Goal: Information Seeking & Learning: Learn about a topic

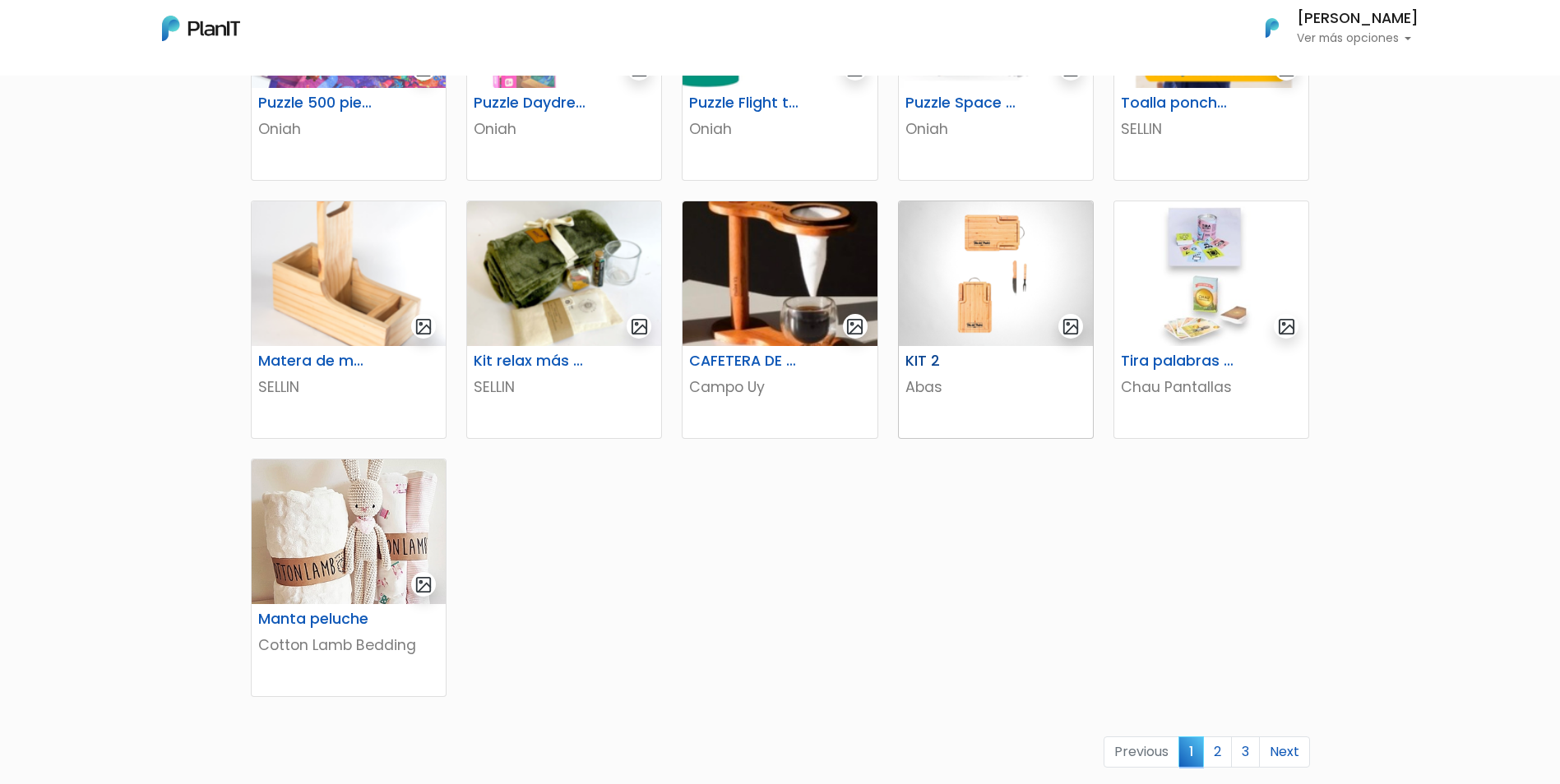
scroll to position [740, 0]
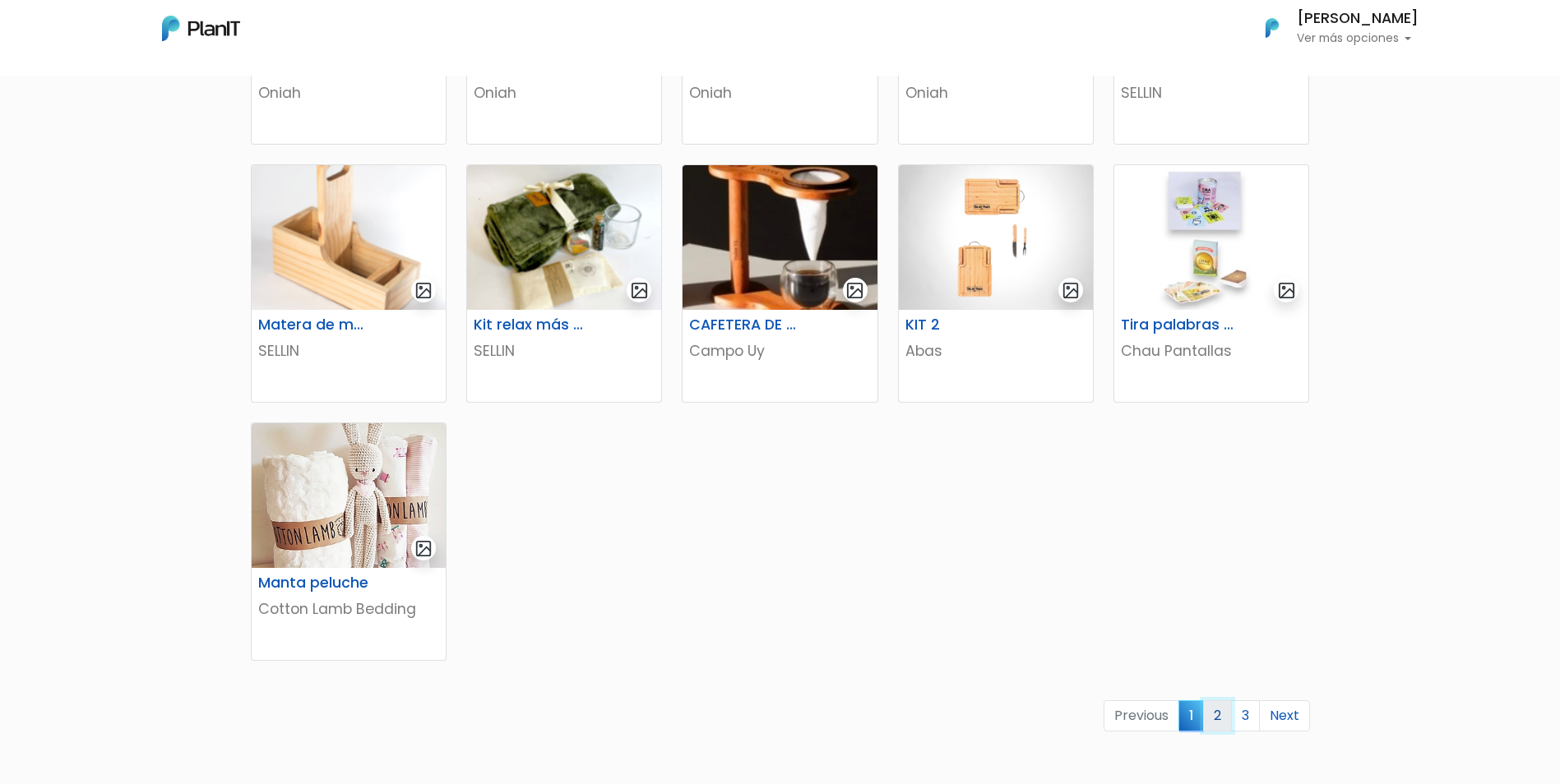
click at [1219, 715] on link "2" at bounding box center [1218, 716] width 29 height 31
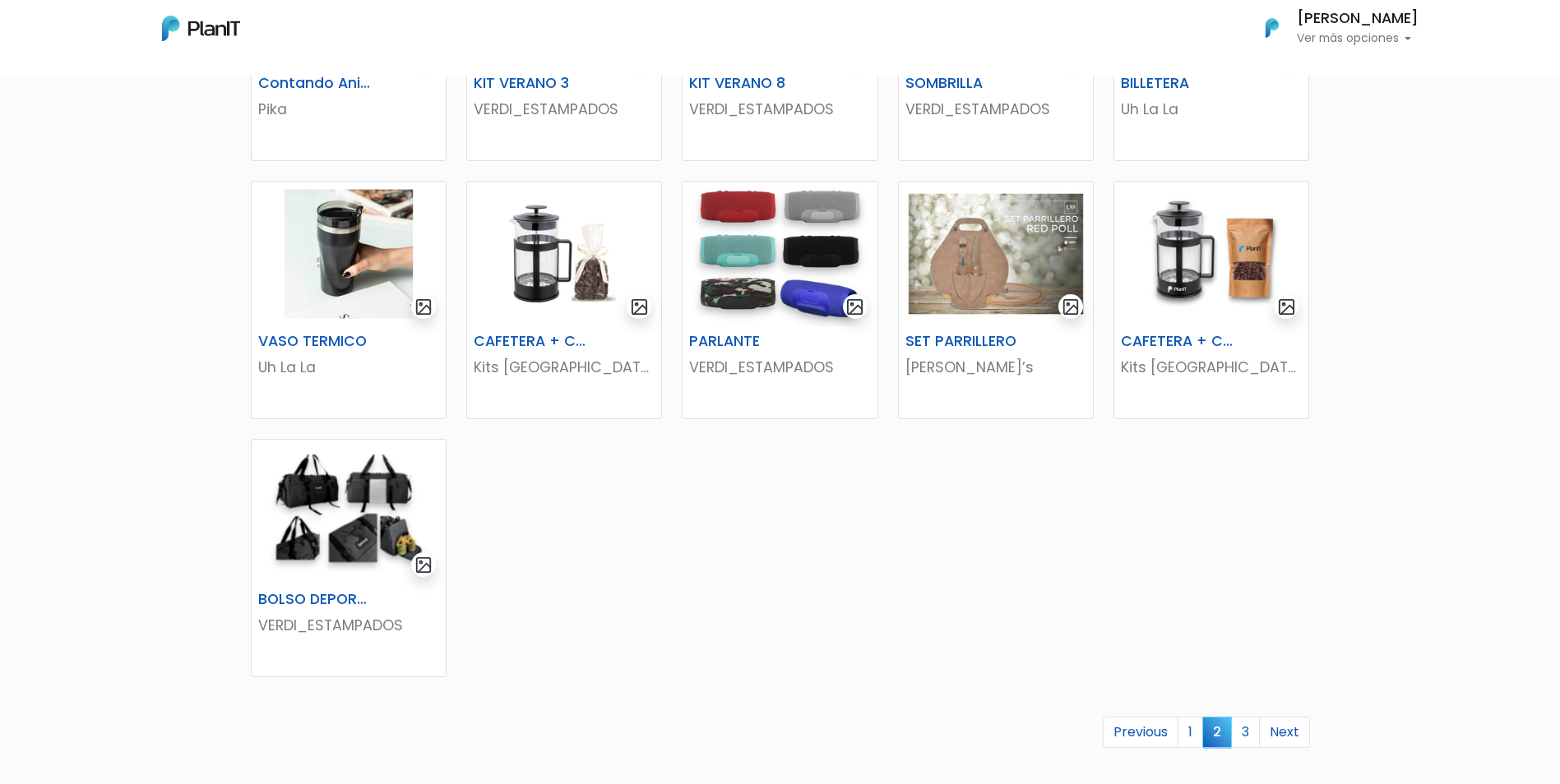
scroll to position [822, 0]
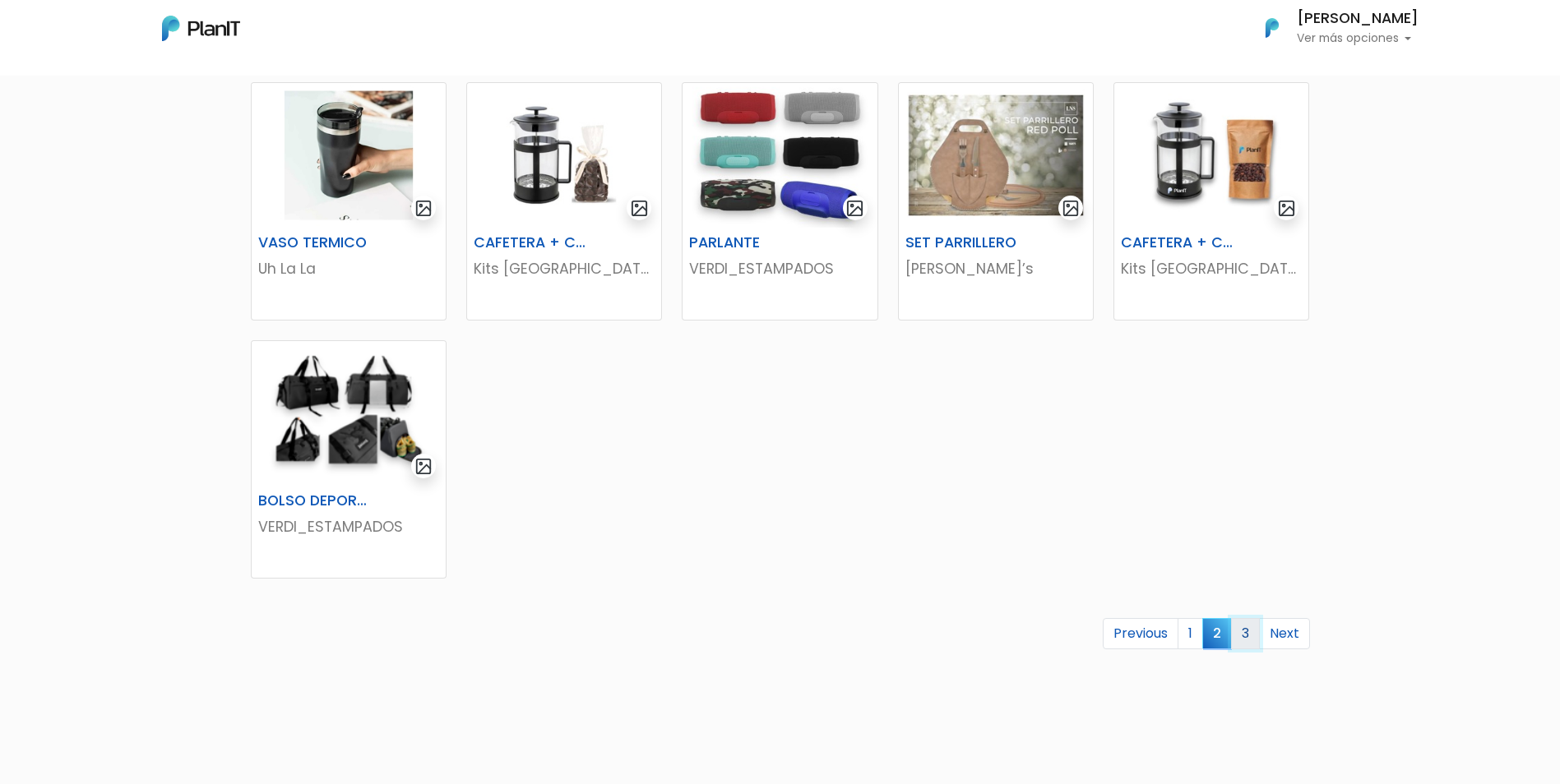
click at [1248, 624] on link "3" at bounding box center [1245, 633] width 29 height 31
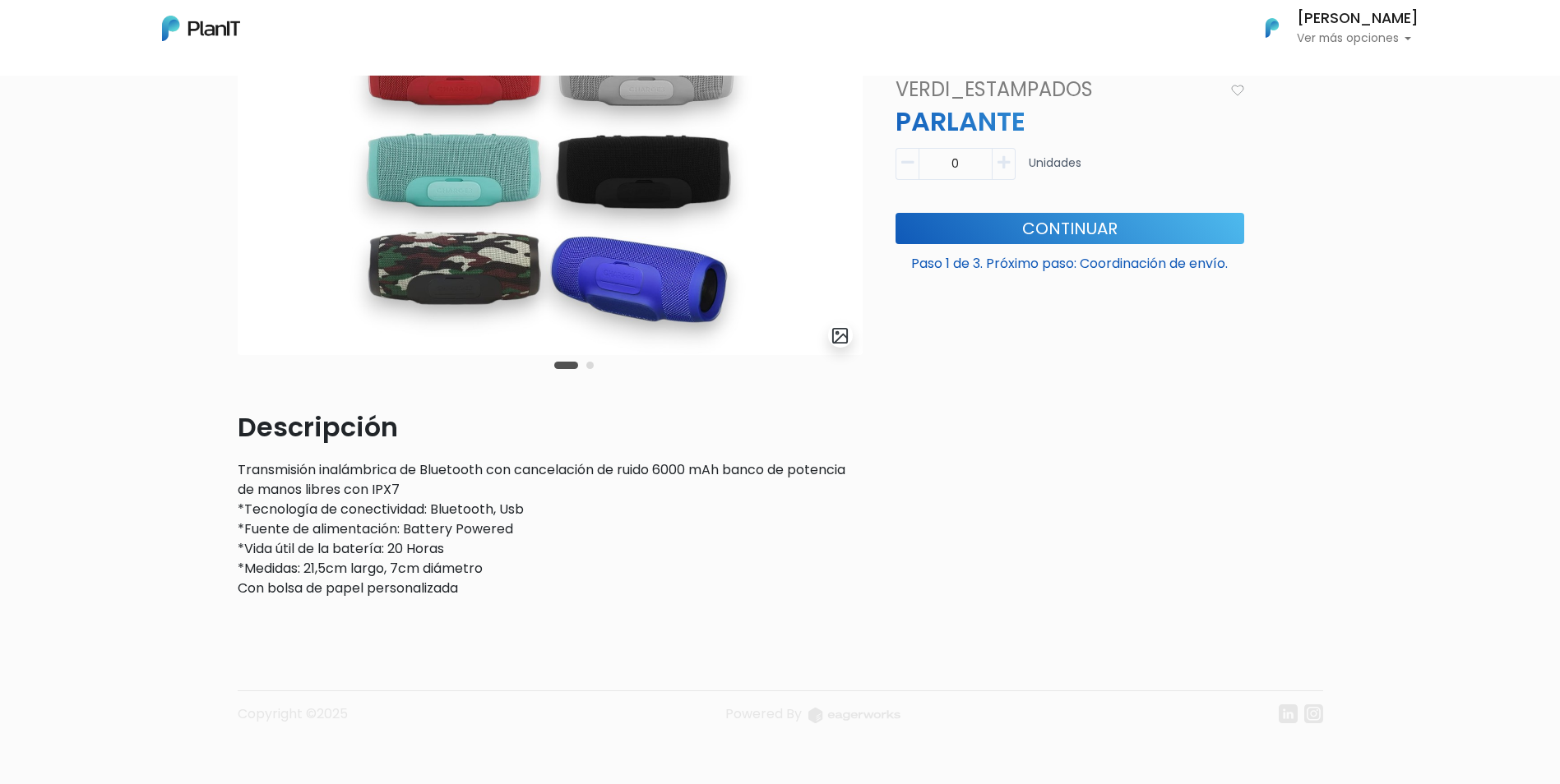
scroll to position [164, 0]
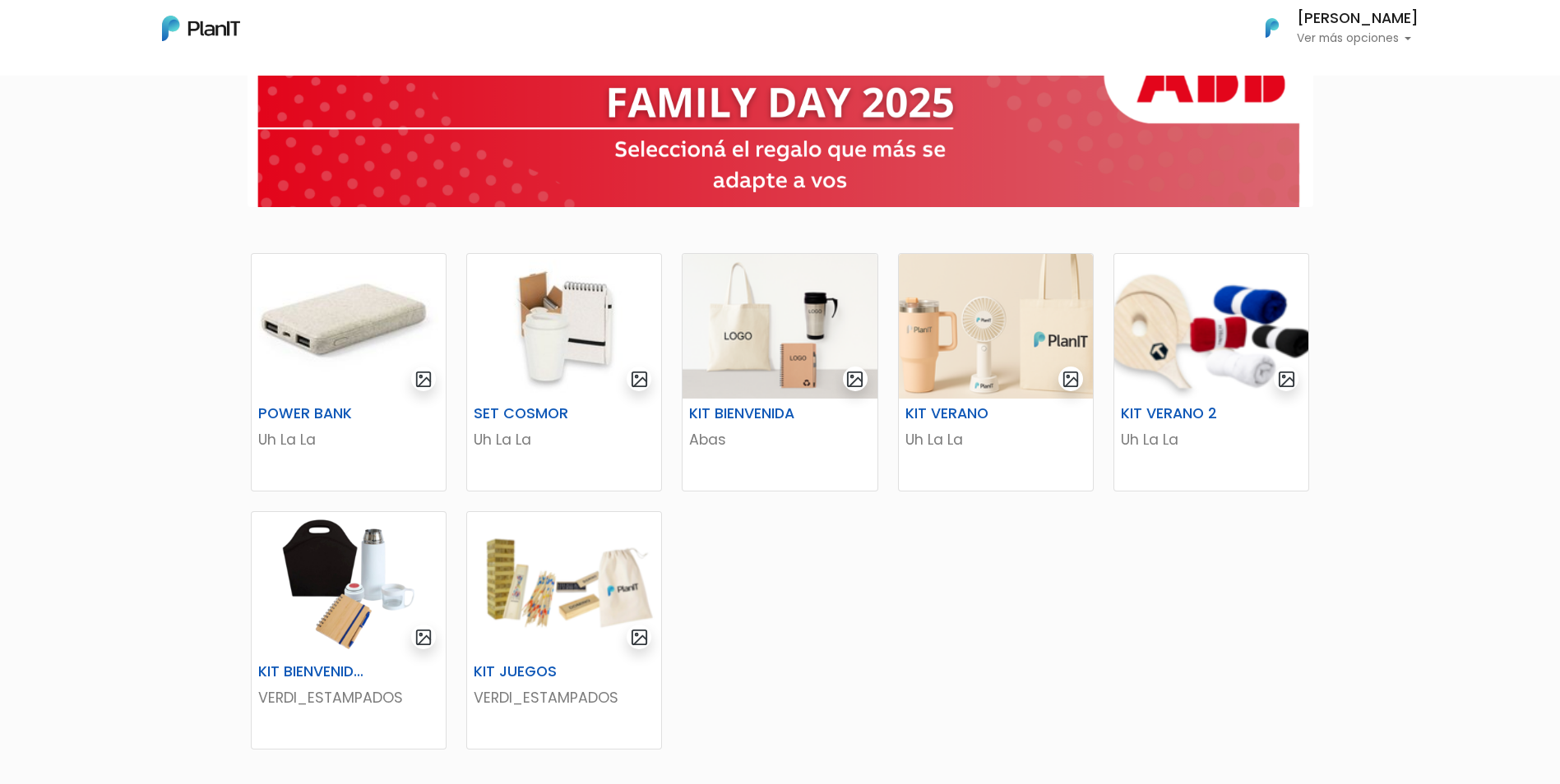
scroll to position [164, 0]
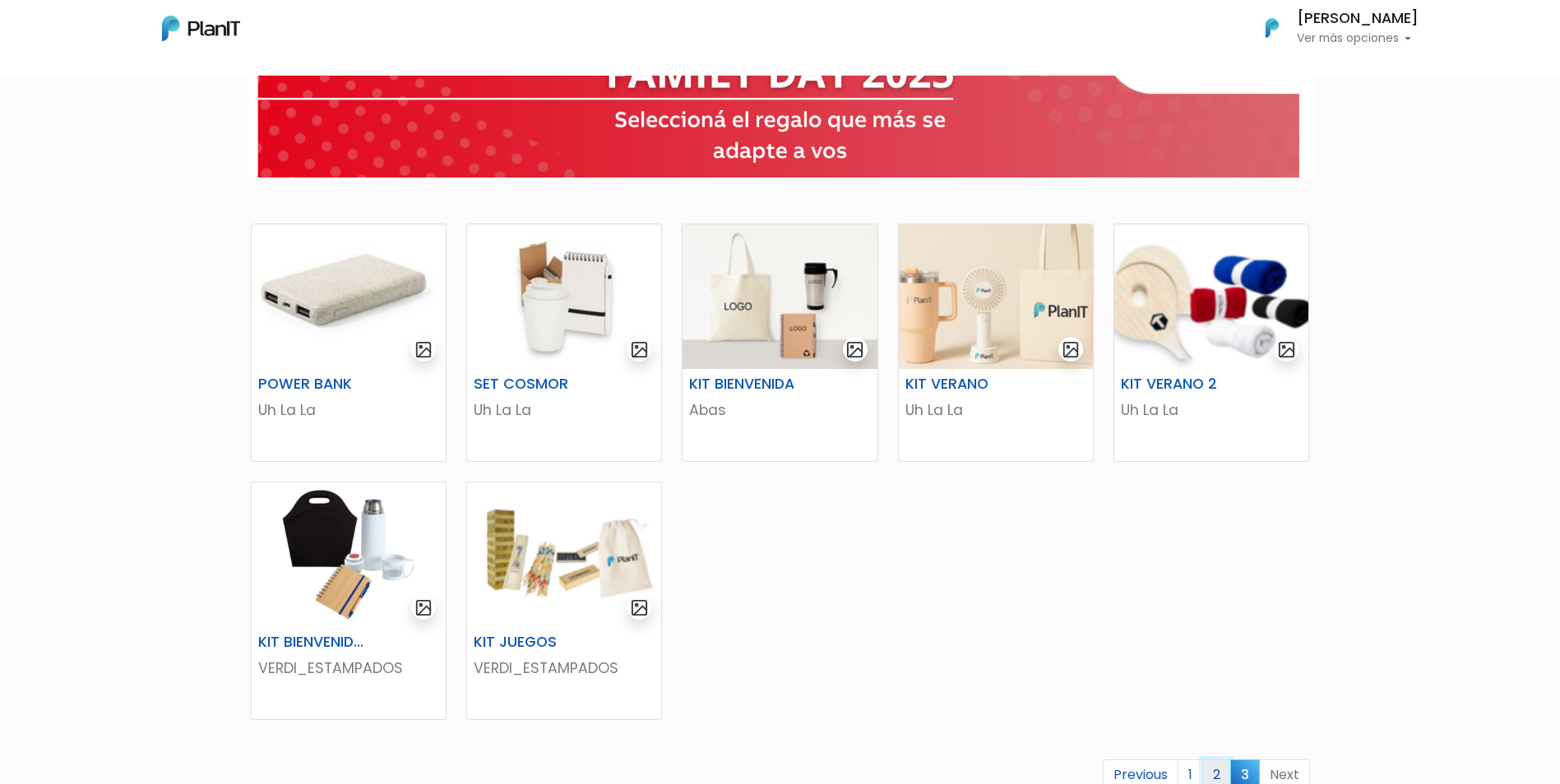
click at [1215, 771] on link "2" at bounding box center [1217, 775] width 29 height 31
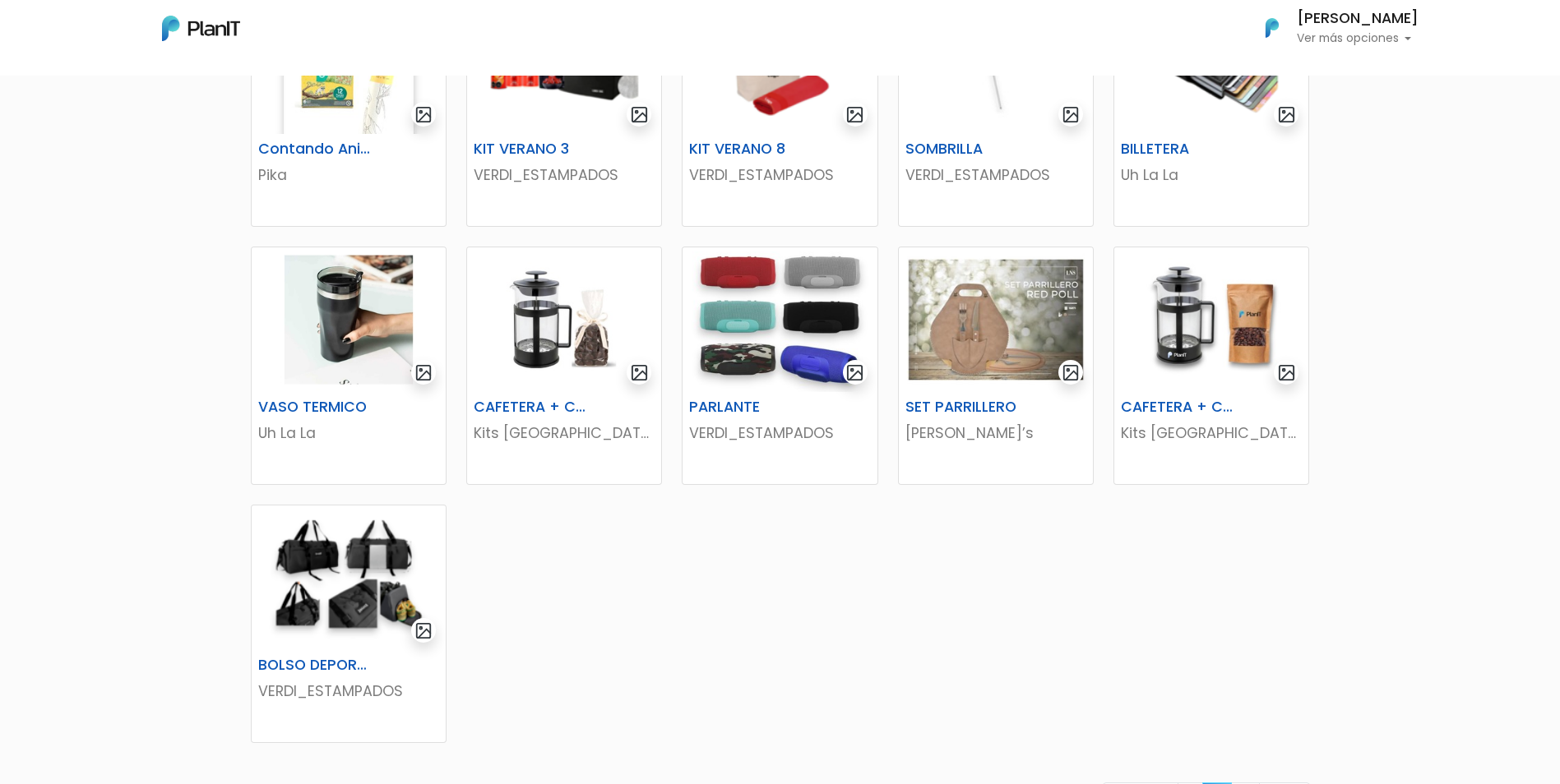
scroll to position [740, 0]
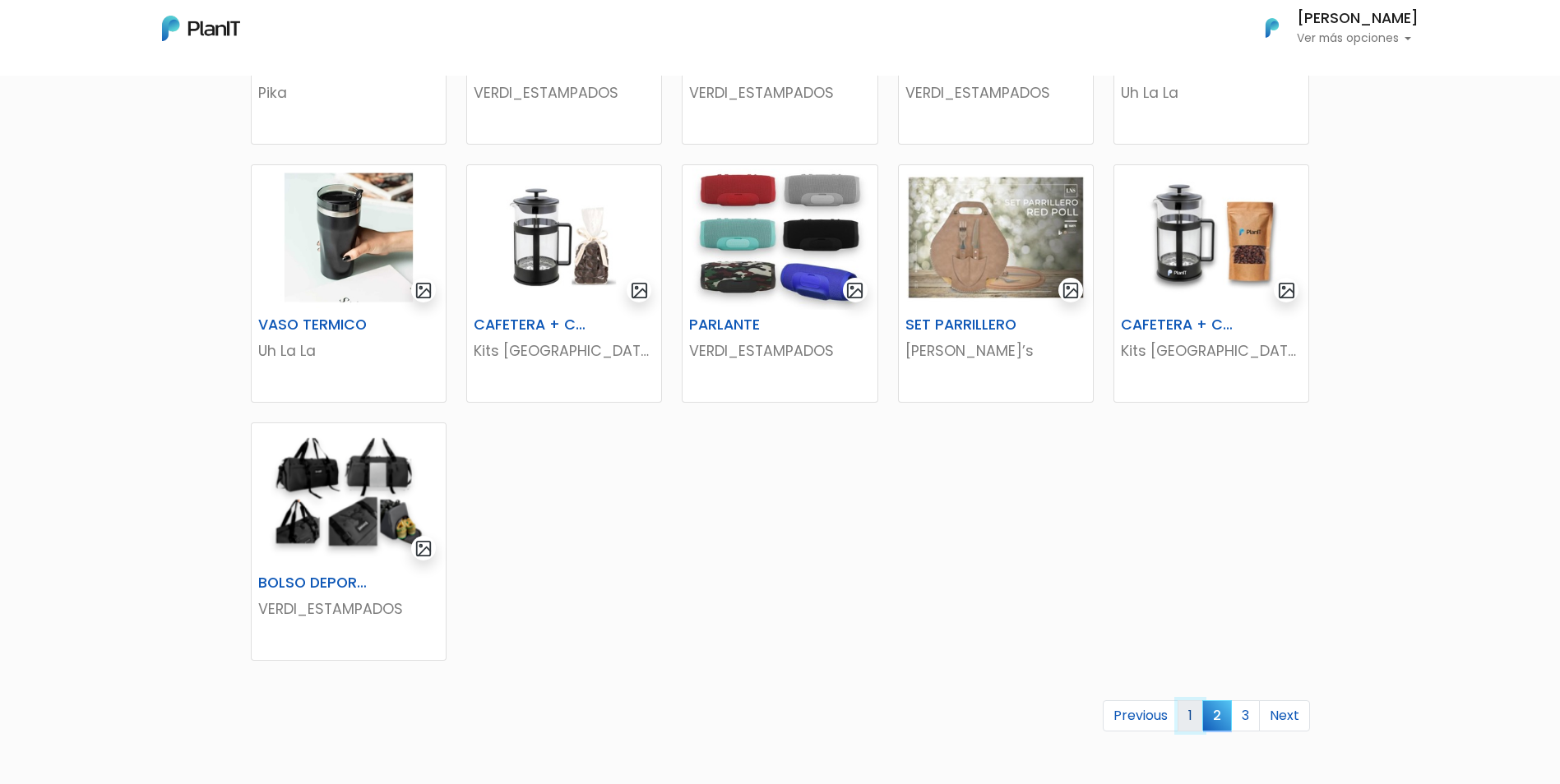
click at [1200, 710] on link "1" at bounding box center [1191, 716] width 25 height 31
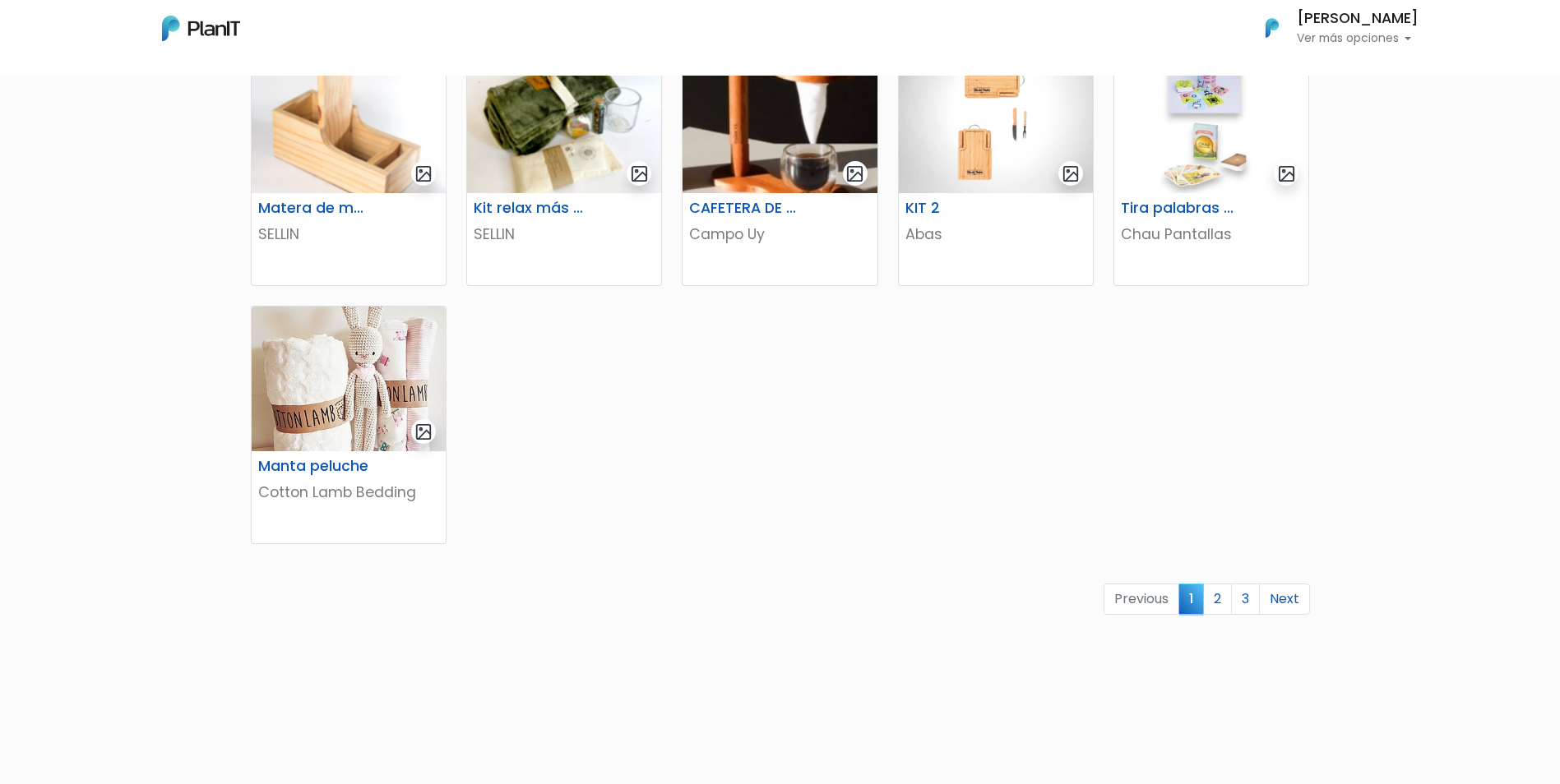
scroll to position [904, 0]
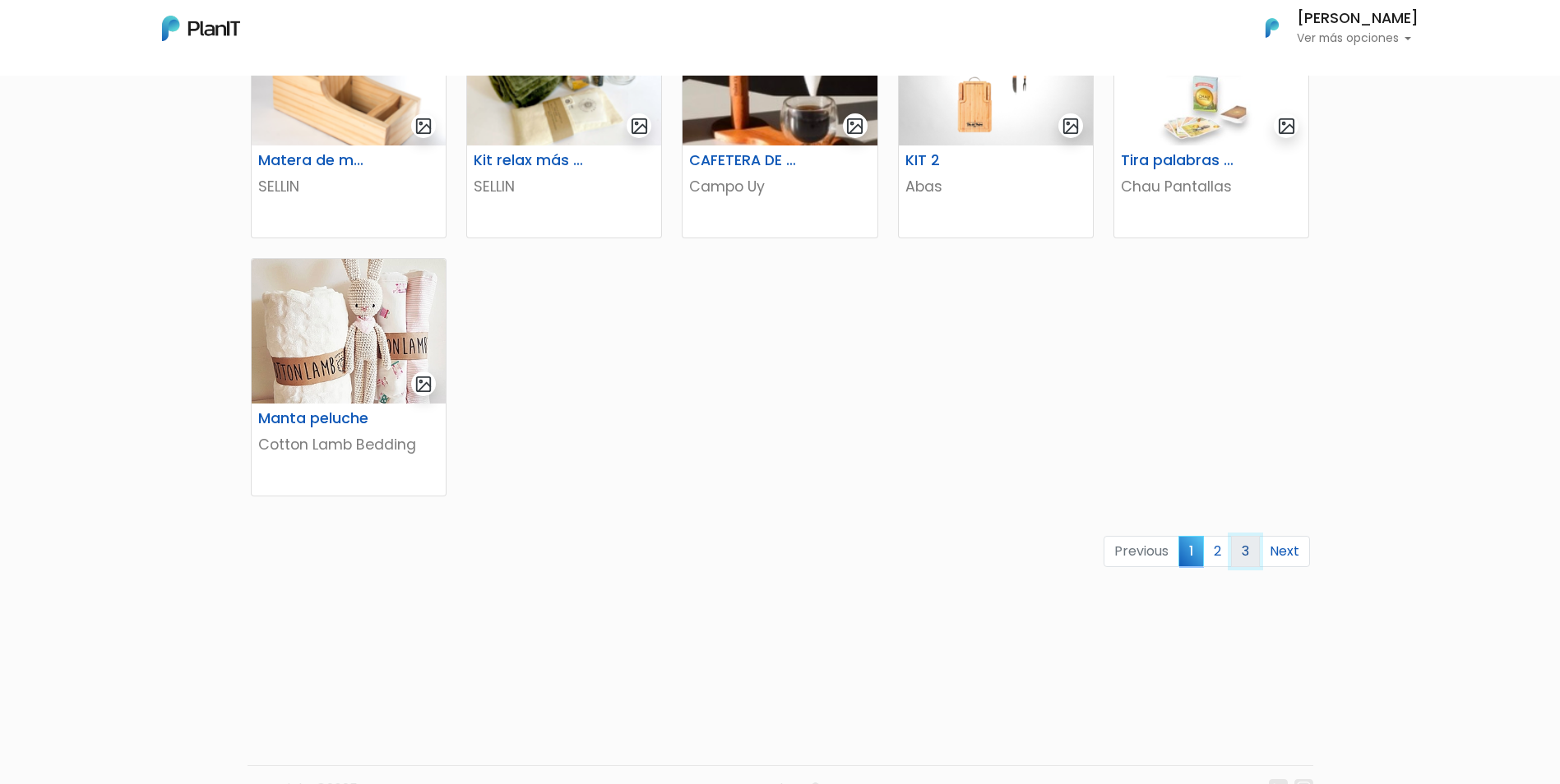
click at [1244, 556] on link "3" at bounding box center [1245, 551] width 29 height 31
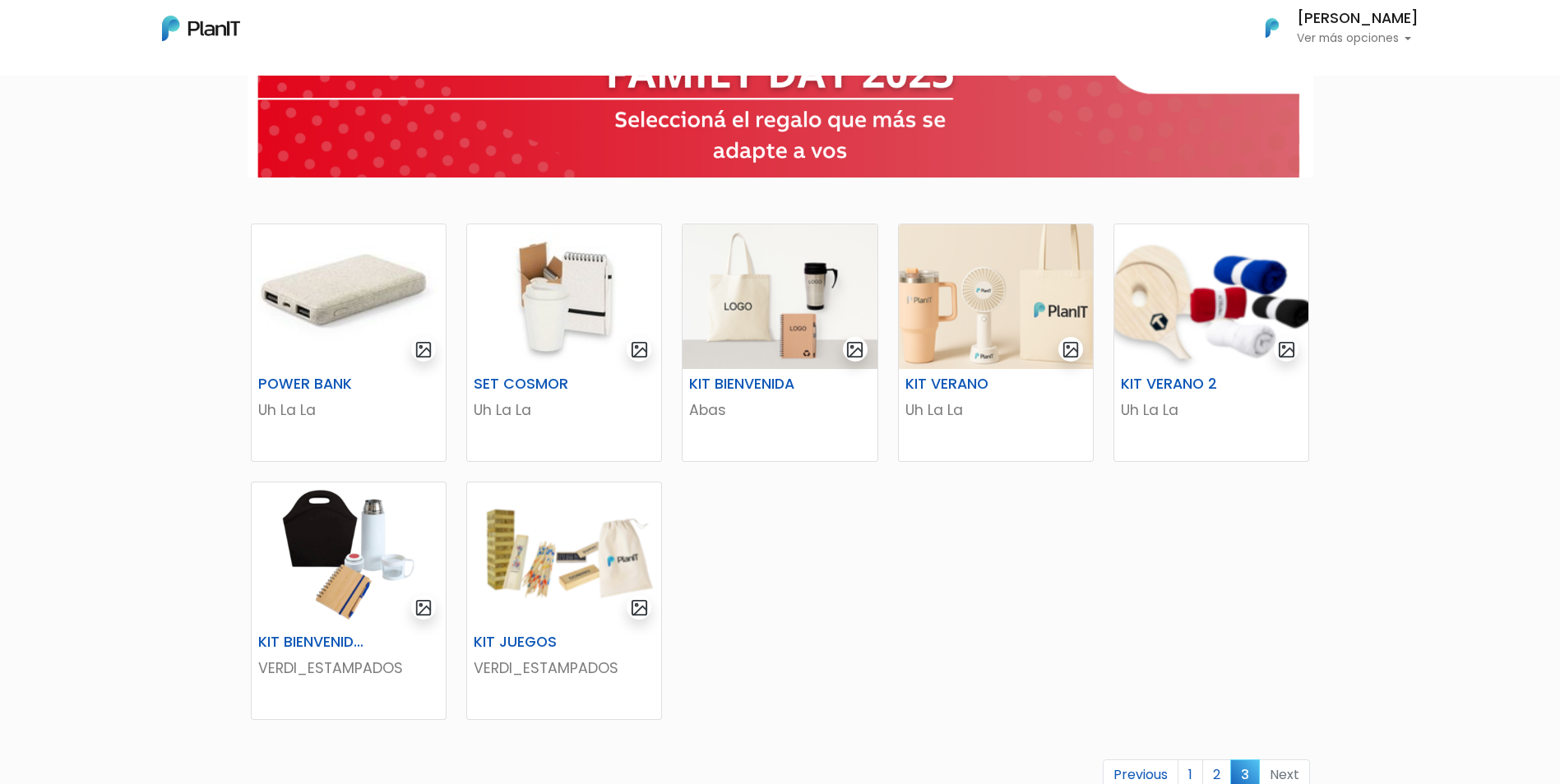
scroll to position [246, 0]
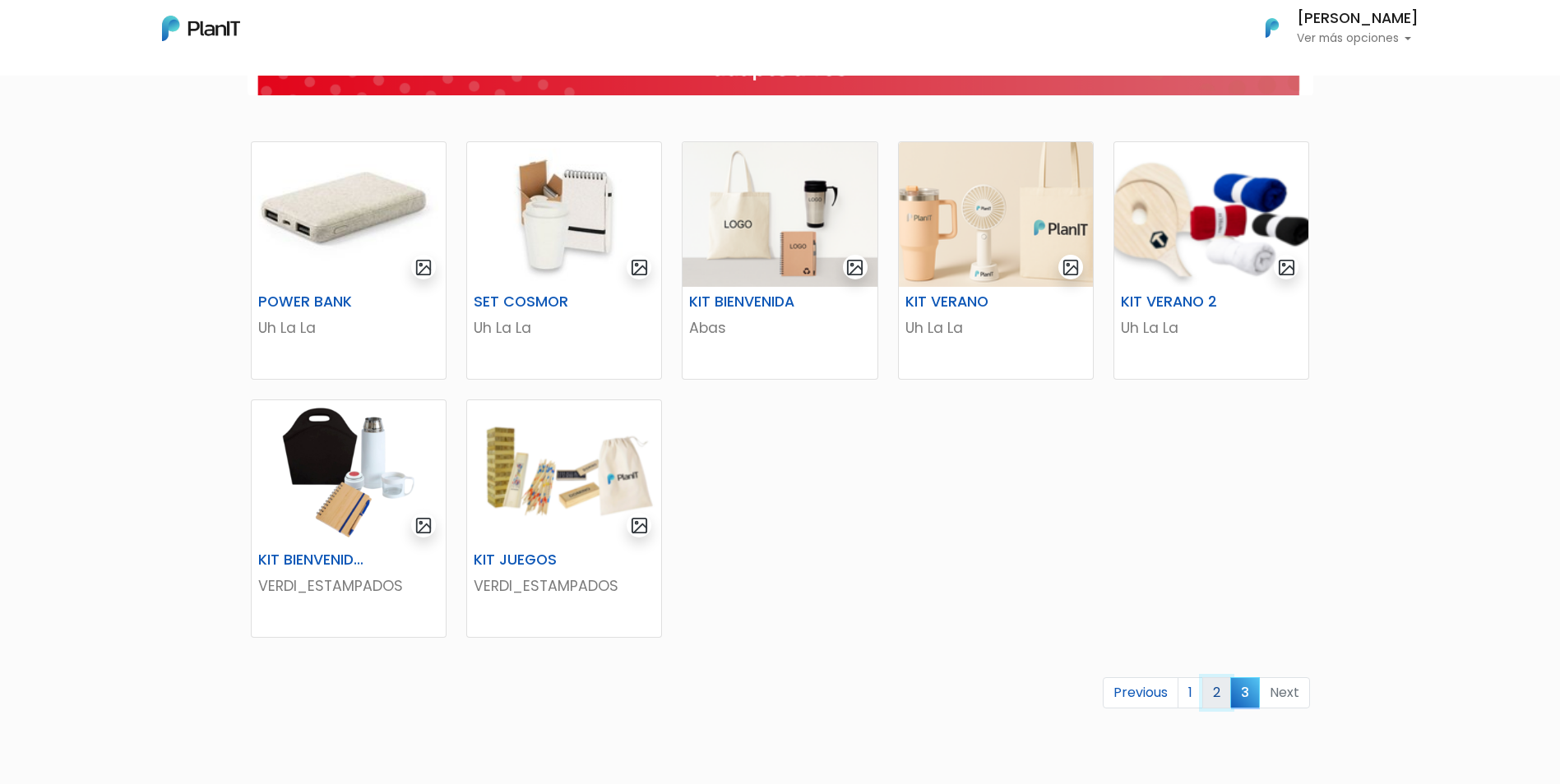
click at [1219, 692] on link "2" at bounding box center [1217, 693] width 29 height 31
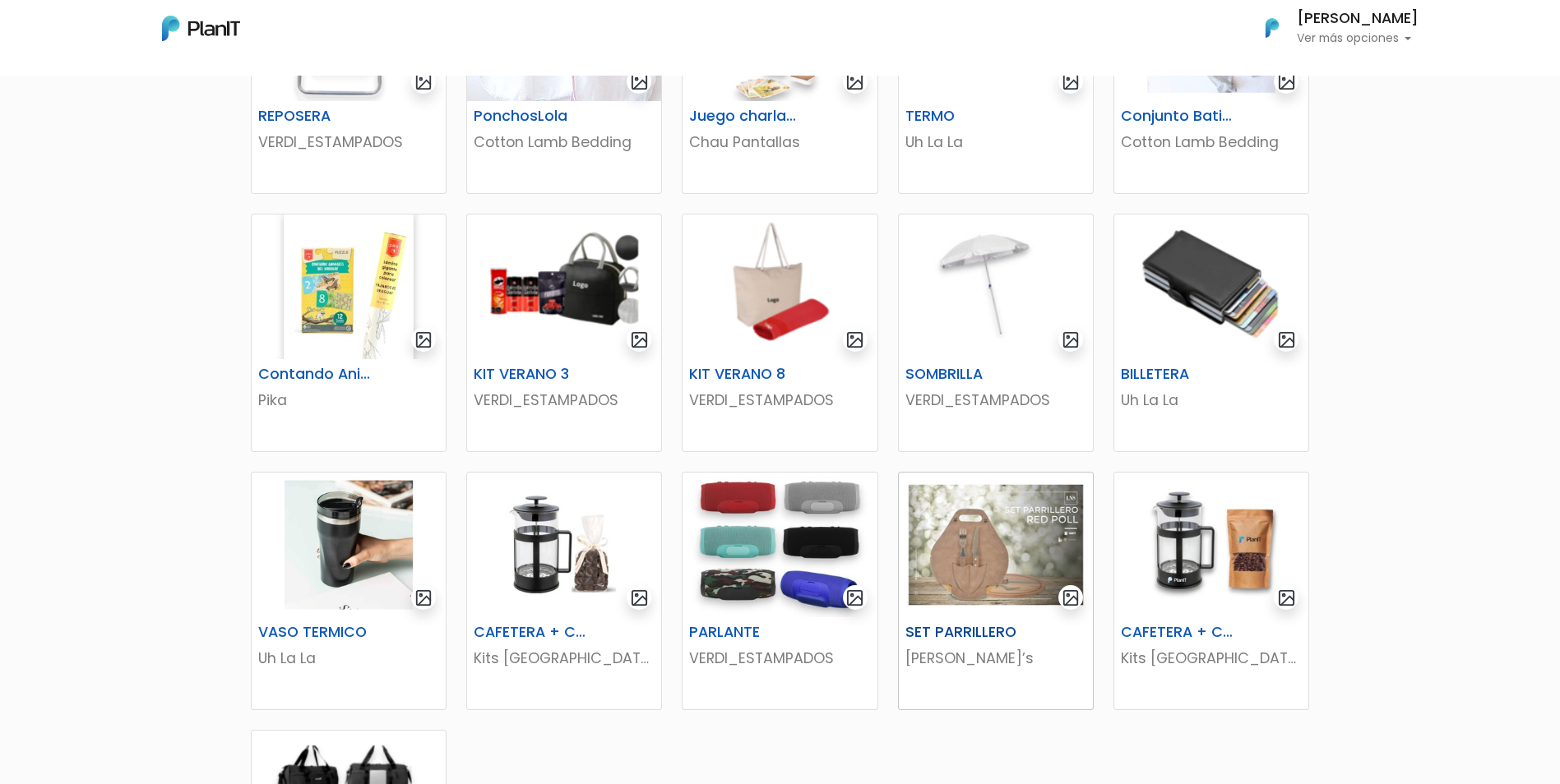
scroll to position [658, 0]
